Goal: Check status

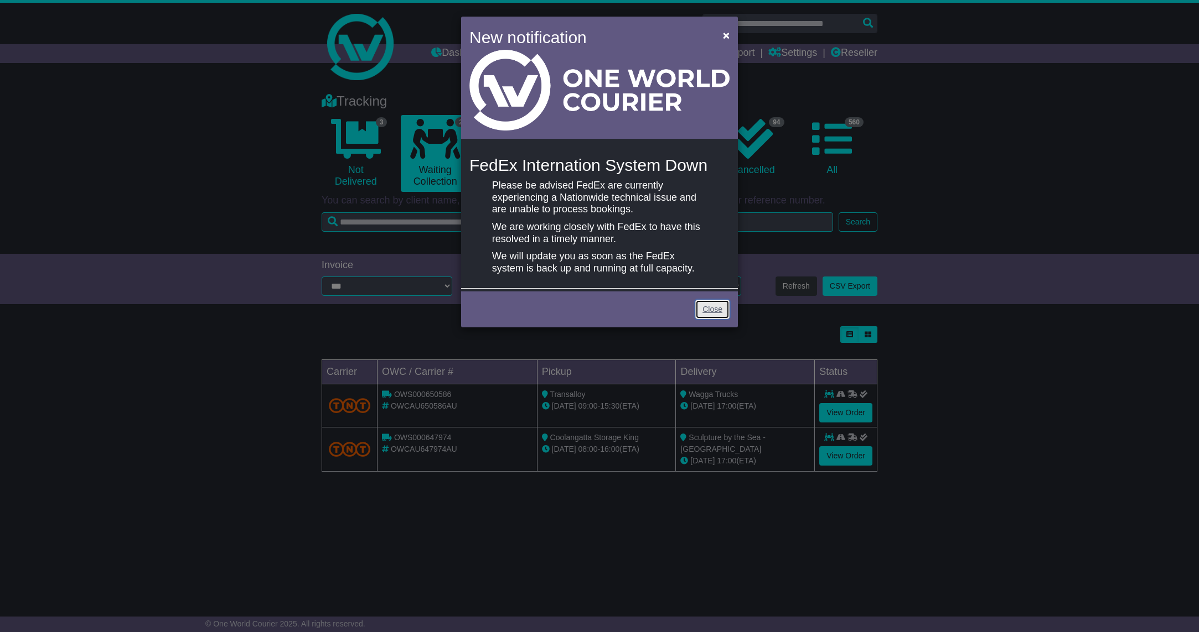
click at [701, 304] on link "Close" at bounding box center [712, 309] width 34 height 19
click at [698, 309] on link "Close" at bounding box center [712, 309] width 34 height 19
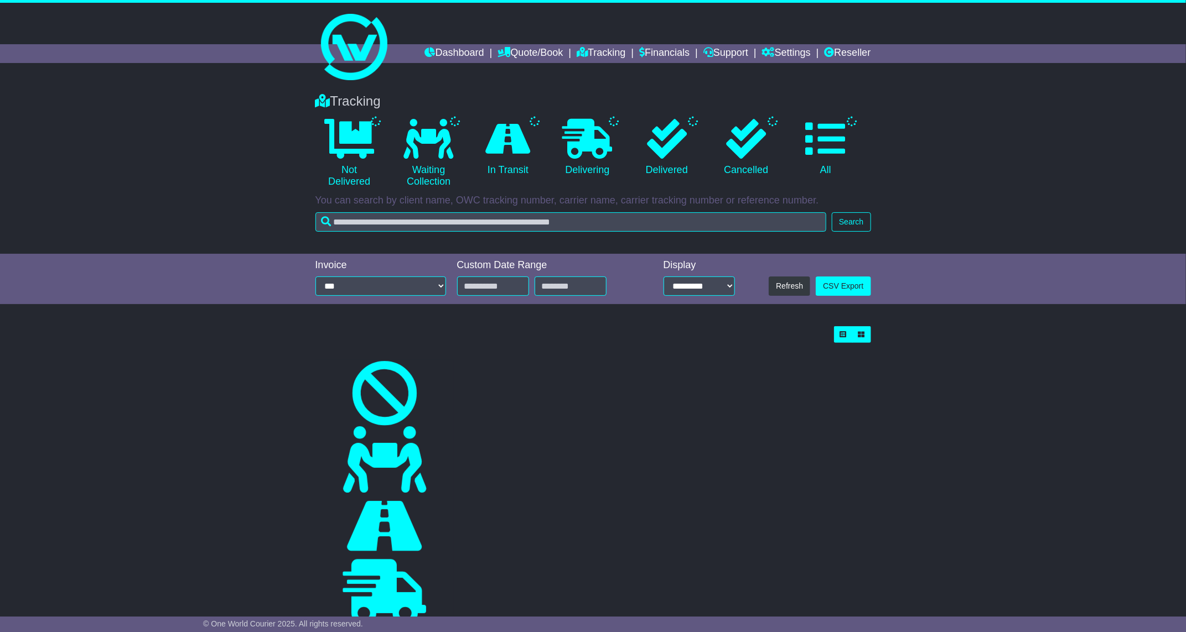
select select "*"
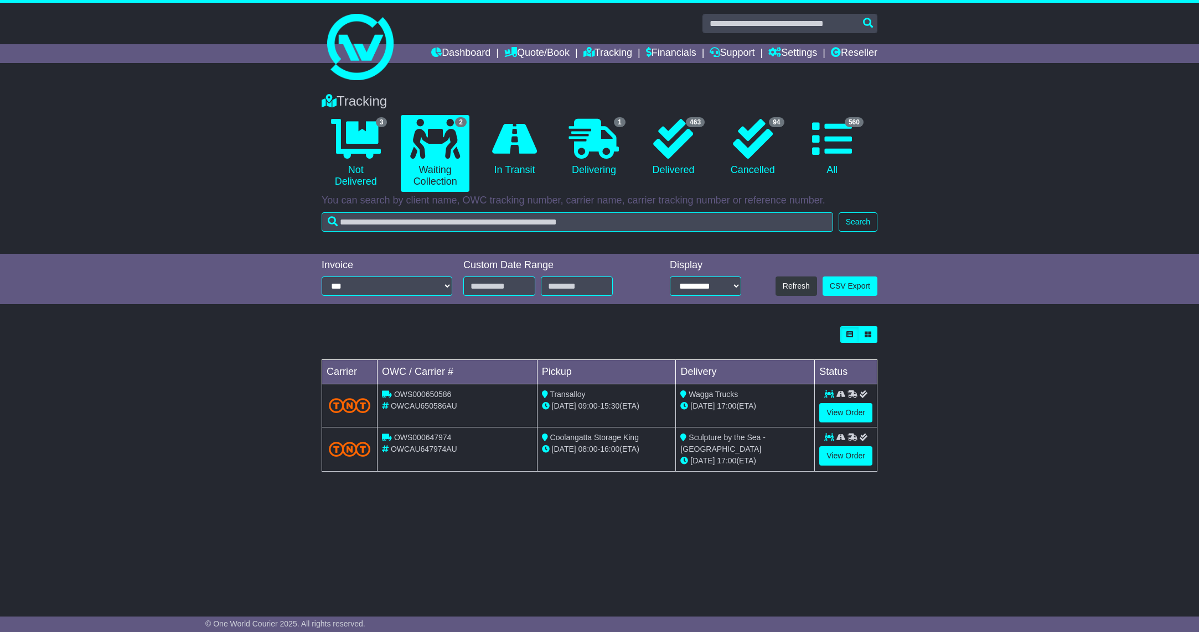
click at [618, 445] on div "[DATE] 08:00 - 16:00 (ETA)" at bounding box center [606, 450] width 129 height 12
click at [619, 140] on link "1 Delivering" at bounding box center [593, 147] width 68 height 65
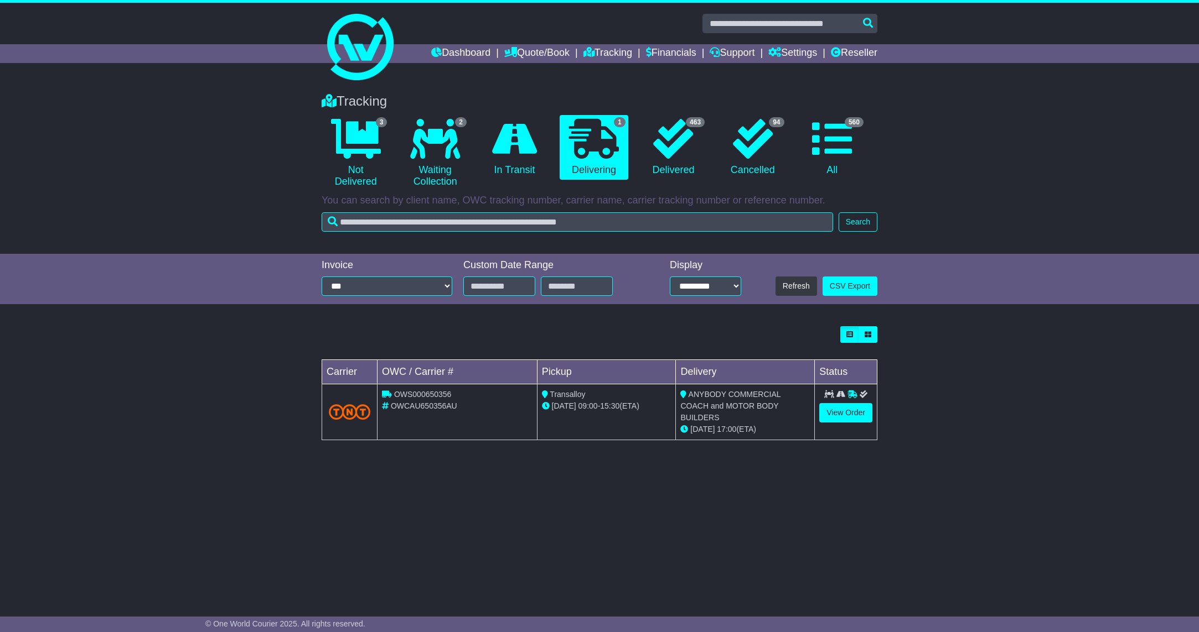
click at [960, 461] on div "Tracking 3 Not Delivered 2 Waiting Collection 0 In Transit 1 Delivering 463 94" at bounding box center [599, 340] width 1199 height 517
click at [452, 398] on div "OWS000650356" at bounding box center [457, 395] width 151 height 12
click at [442, 387] on td "OWS000650356 OWCAU650356AU" at bounding box center [457, 413] width 160 height 56
copy span "OWS000650356"
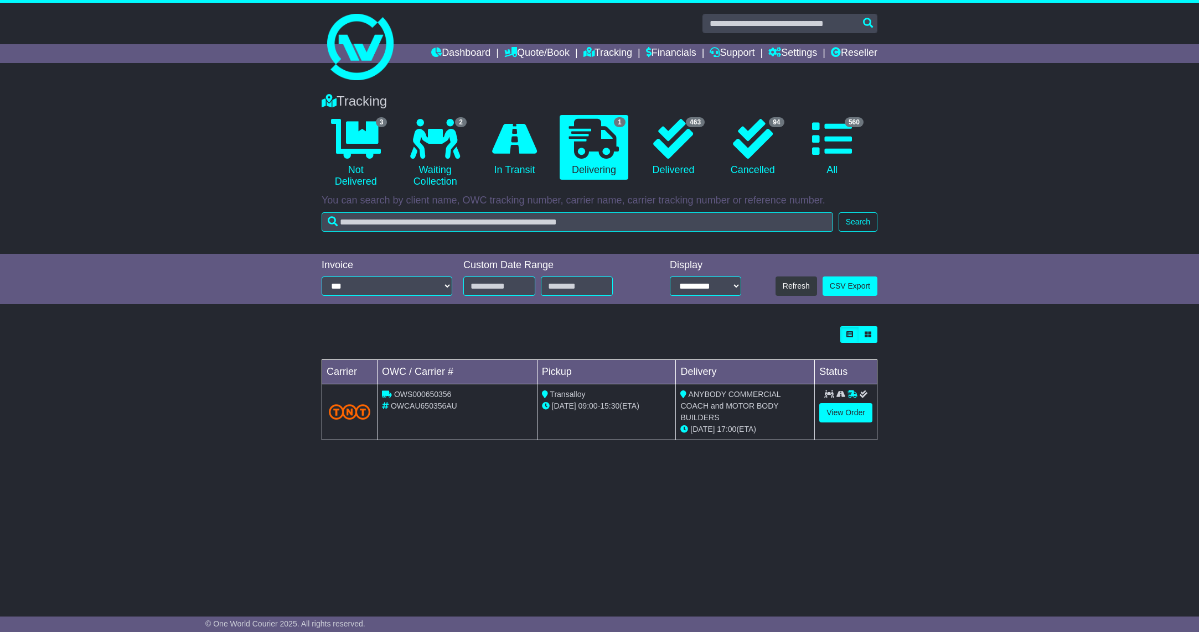
click at [410, 407] on span "OWCAU650356AU" at bounding box center [424, 406] width 66 height 9
click at [822, 406] on link "View Order" at bounding box center [845, 412] width 53 height 19
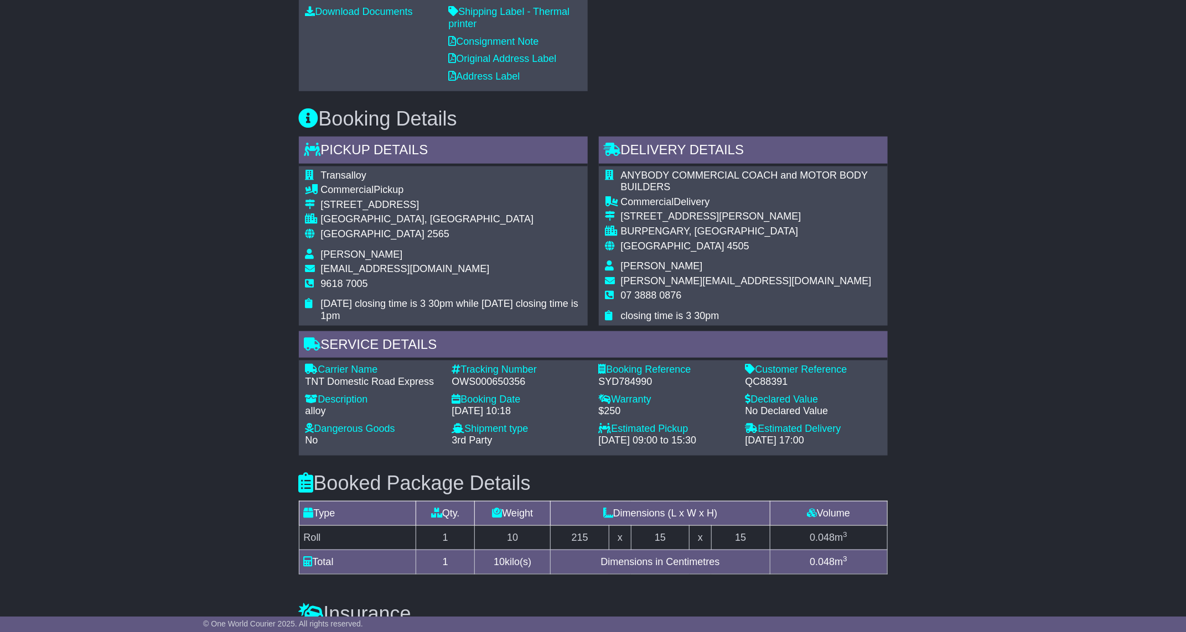
scroll to position [498, 0]
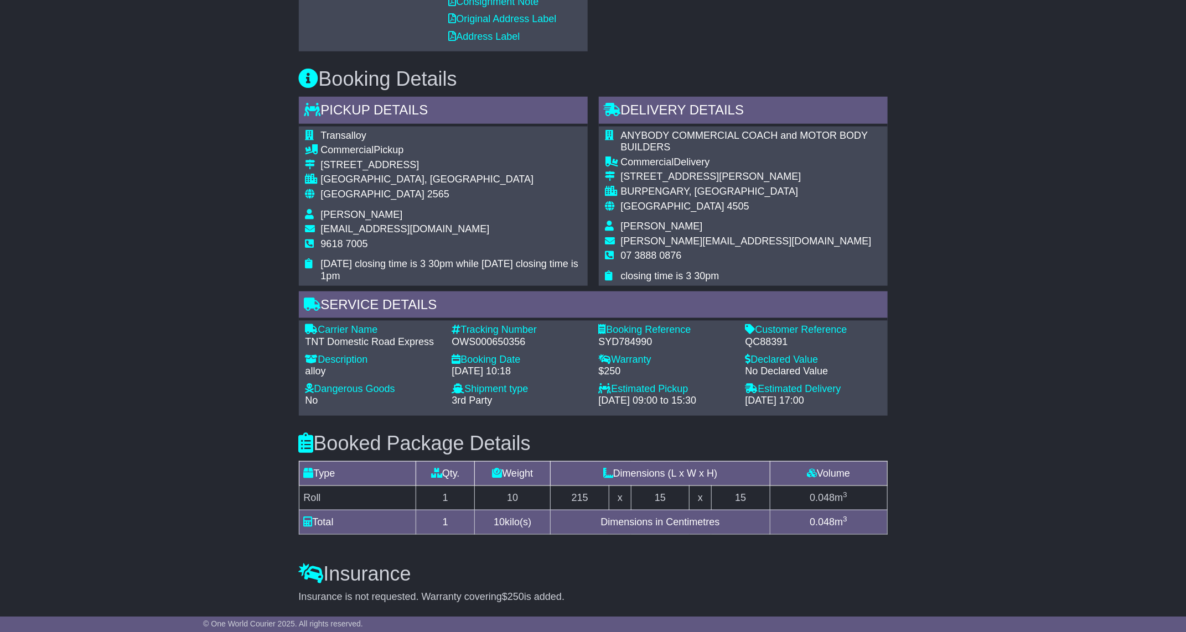
click at [770, 344] on div "QC88391" at bounding box center [813, 342] width 136 height 12
copy div "QC88391"
click at [930, 523] on div "Email Download Tracking Pricing Insurance" at bounding box center [593, 253] width 1186 height 1120
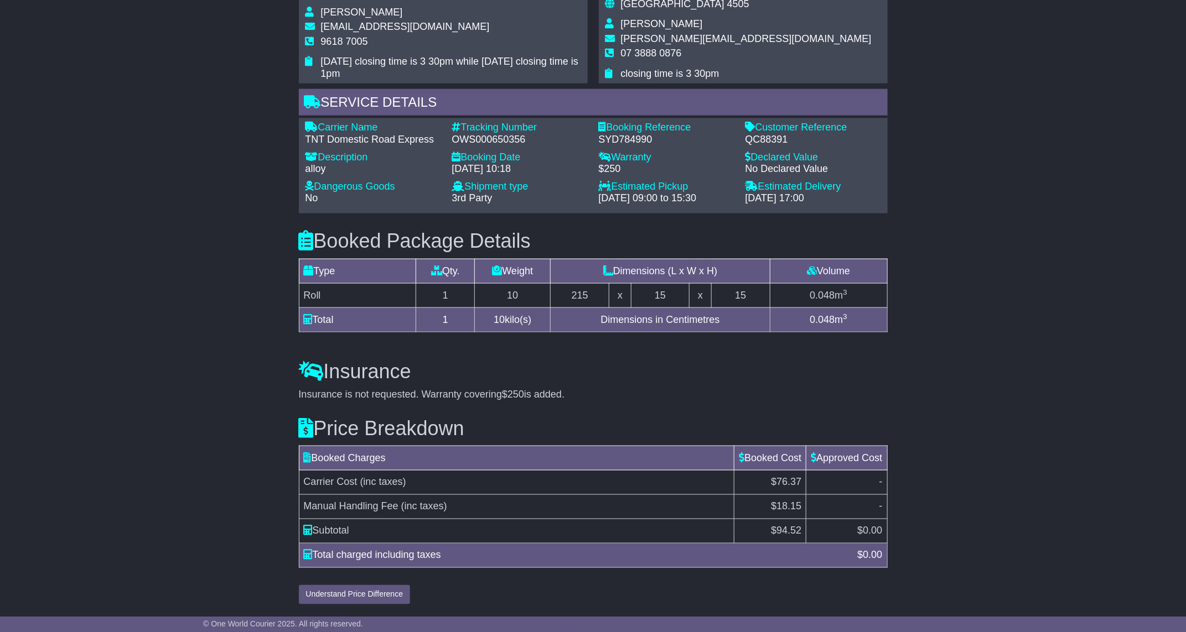
scroll to position [703, 0]
